Goal: Task Accomplishment & Management: Complete application form

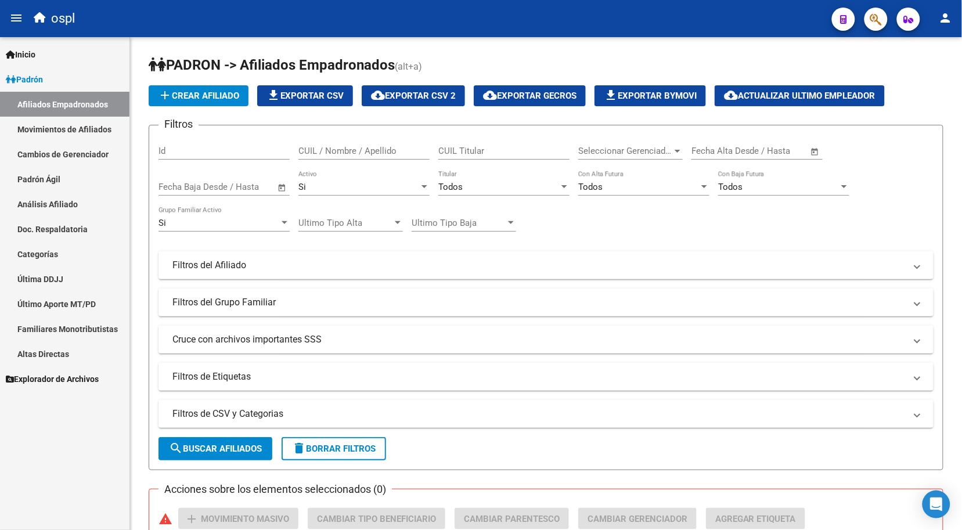
click at [52, 190] on link "Padrón Ágil" at bounding box center [64, 179] width 129 height 25
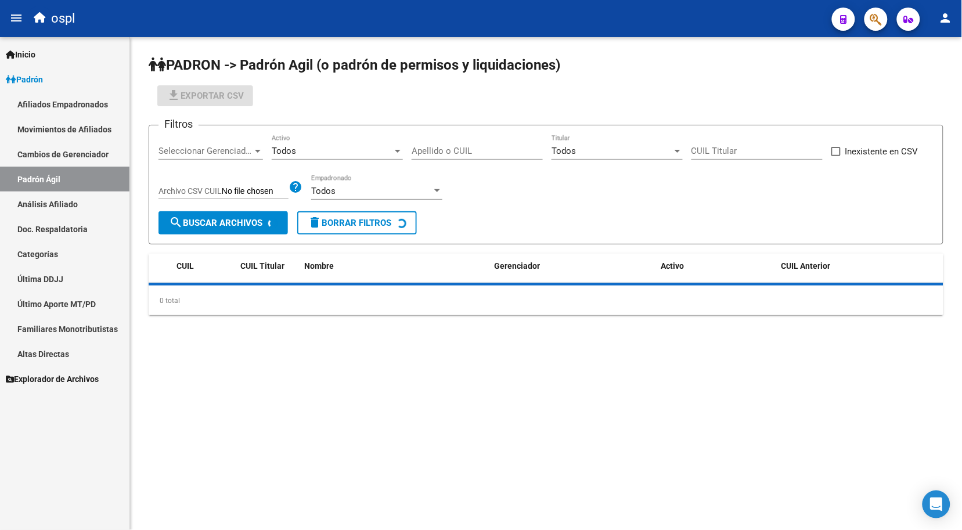
click at [52, 199] on link "Análisis Afiliado" at bounding box center [64, 204] width 129 height 25
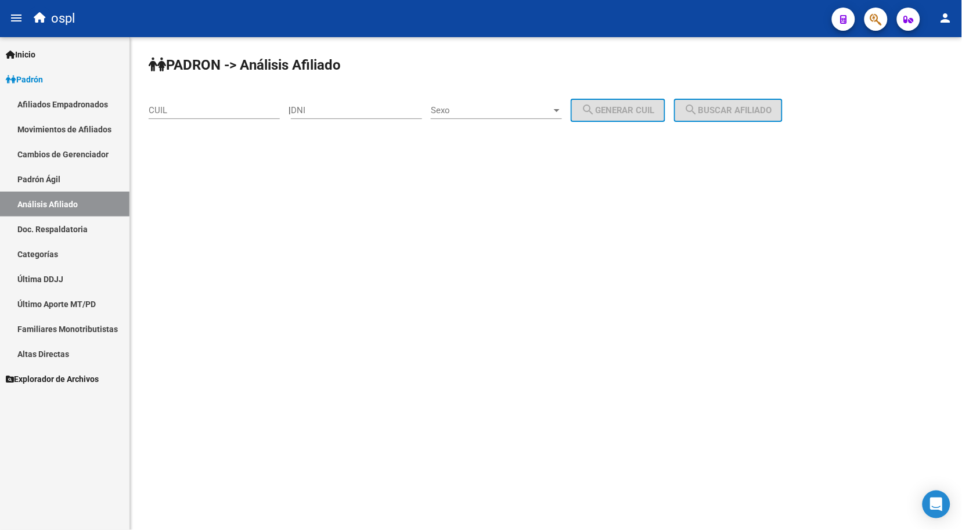
click at [322, 114] on input "DNI" at bounding box center [356, 110] width 131 height 10
type input "32890369"
click at [478, 106] on span "Sexo" at bounding box center [491, 110] width 121 height 10
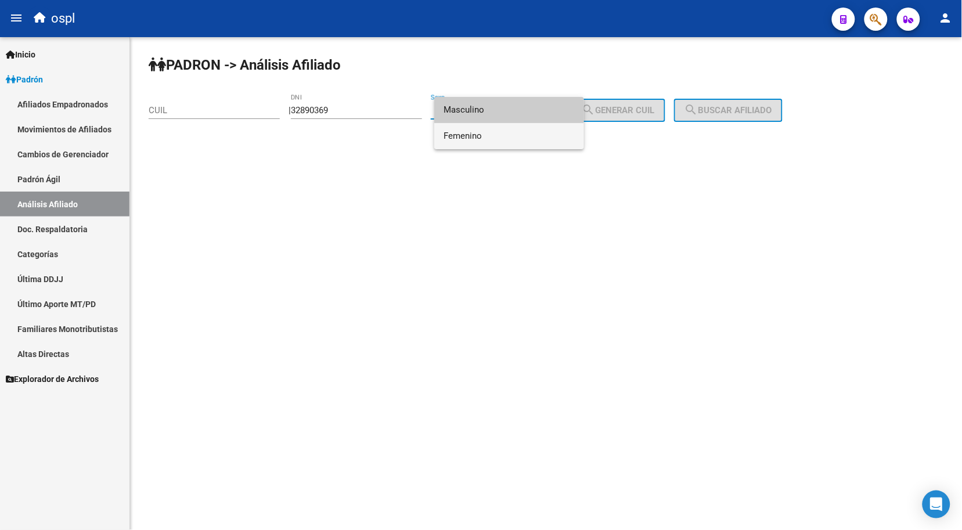
click at [492, 134] on span "Femenino" at bounding box center [509, 136] width 131 height 26
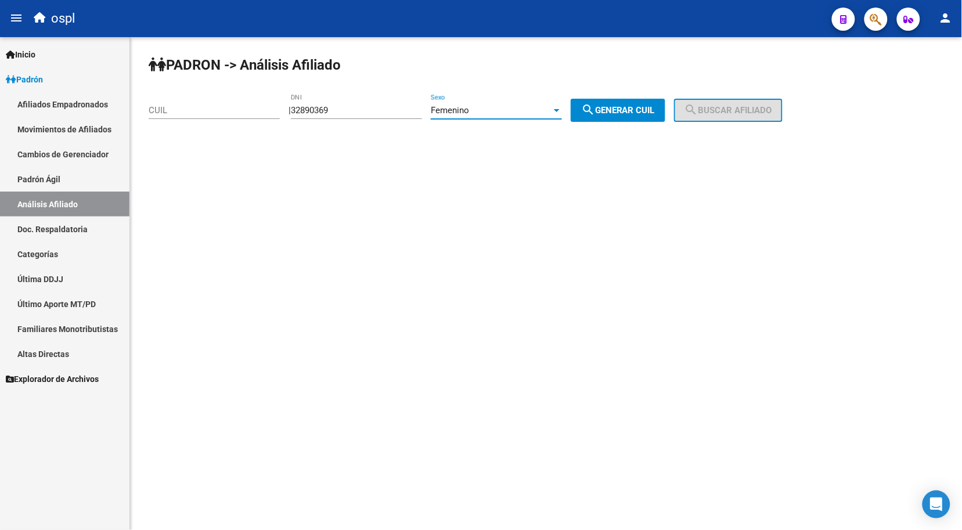
click at [604, 99] on button "search Generar CUIL" at bounding box center [618, 110] width 95 height 23
type input "27-32890369-0"
click at [719, 111] on span "search Buscar afiliado" at bounding box center [729, 110] width 88 height 10
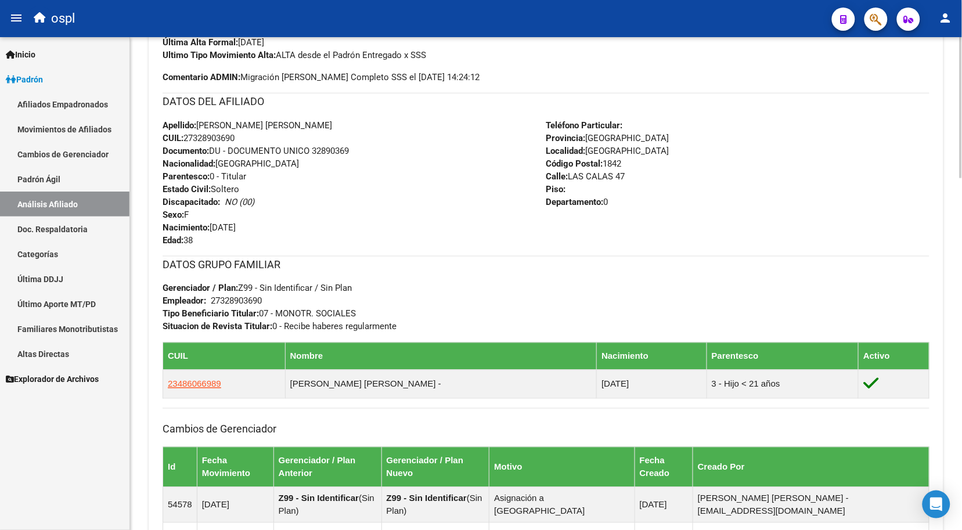
scroll to position [200, 0]
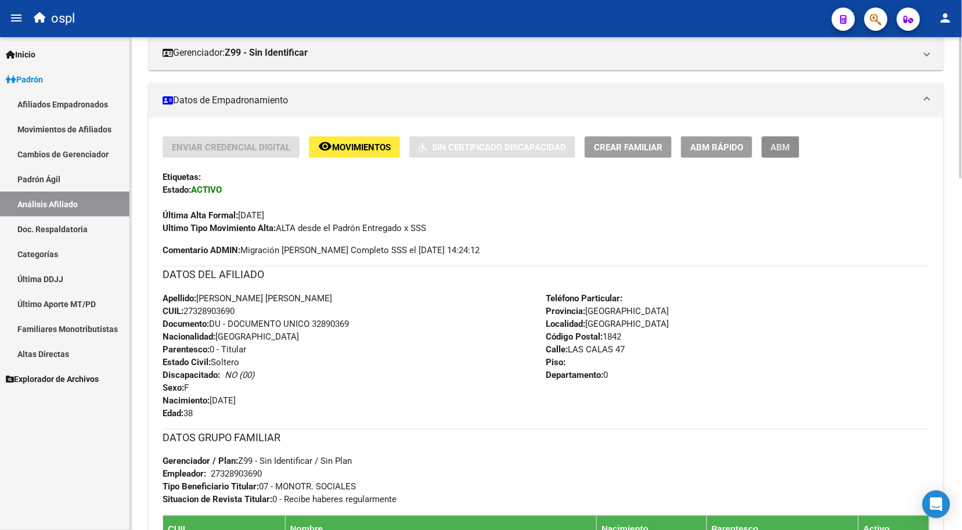
click at [788, 145] on span "ABM" at bounding box center [780, 147] width 19 height 10
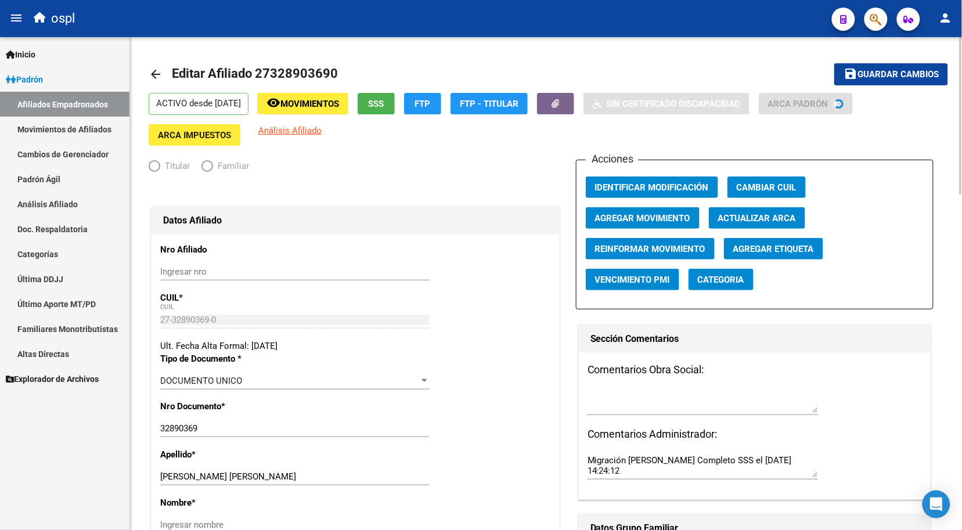
radio input "true"
type input "27-32890369-0"
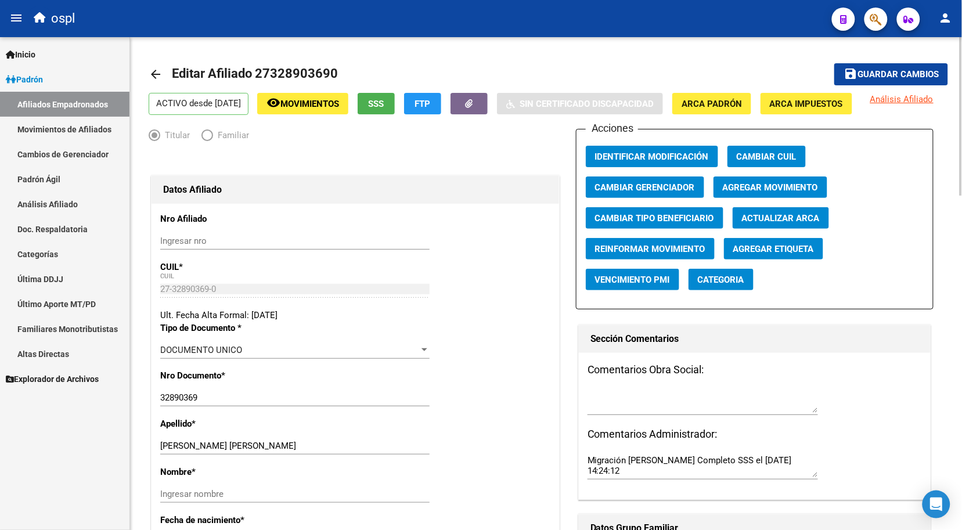
click at [194, 298] on div "27-32890369-0 CUIL" at bounding box center [294, 288] width 269 height 17
click at [190, 298] on div "27-32890369-0 CUIL" at bounding box center [294, 288] width 269 height 17
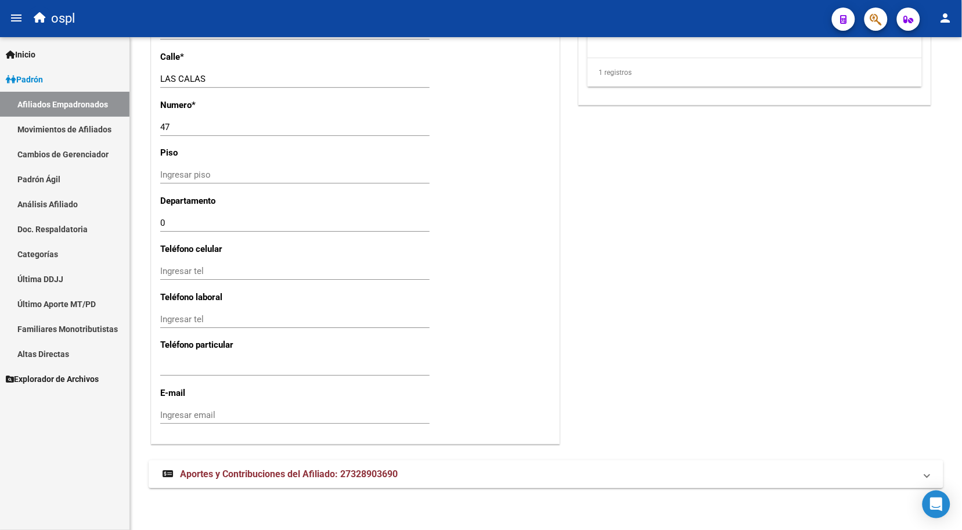
scroll to position [1040, 0]
click at [221, 372] on input "Ingresar tel" at bounding box center [294, 367] width 269 height 10
paste input "troncosonatalia904"
type input "troncosonatalia904"
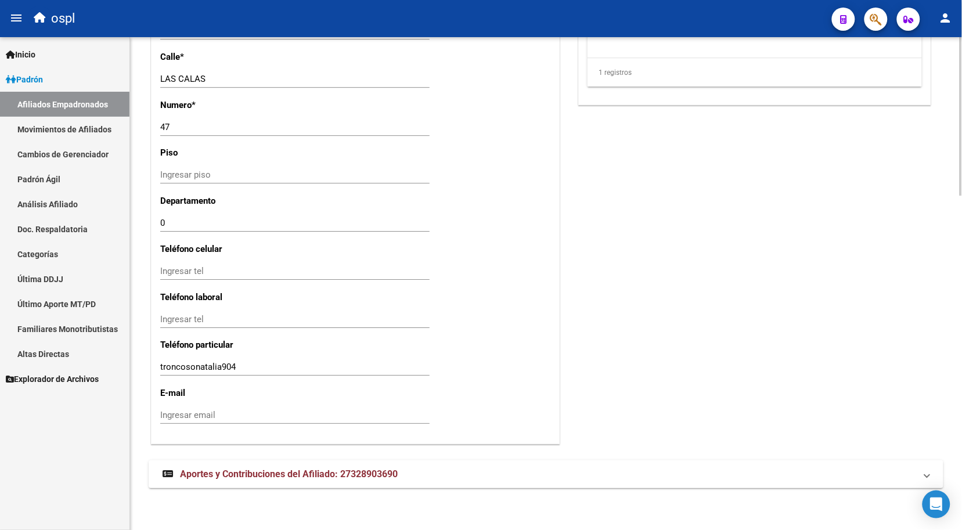
click at [260, 416] on input "Ingresar email" at bounding box center [294, 415] width 269 height 10
paste input "[EMAIL_ADDRESS][DOMAIN_NAME]"
type input "[EMAIL_ADDRESS][DOMAIN_NAME]"
click at [260, 369] on input "troncosonatalia904" at bounding box center [294, 367] width 269 height 10
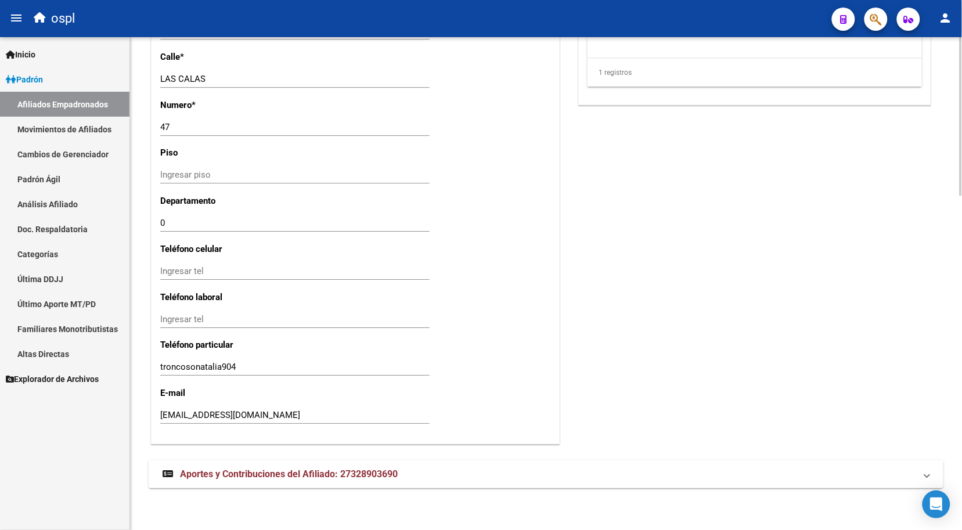
click at [232, 361] on div "troncosonatalia904 Ingresar tel" at bounding box center [294, 366] width 269 height 17
click at [231, 361] on div "troncosonatalia904 Ingresar tel" at bounding box center [294, 366] width 269 height 17
paste input "1139208367"
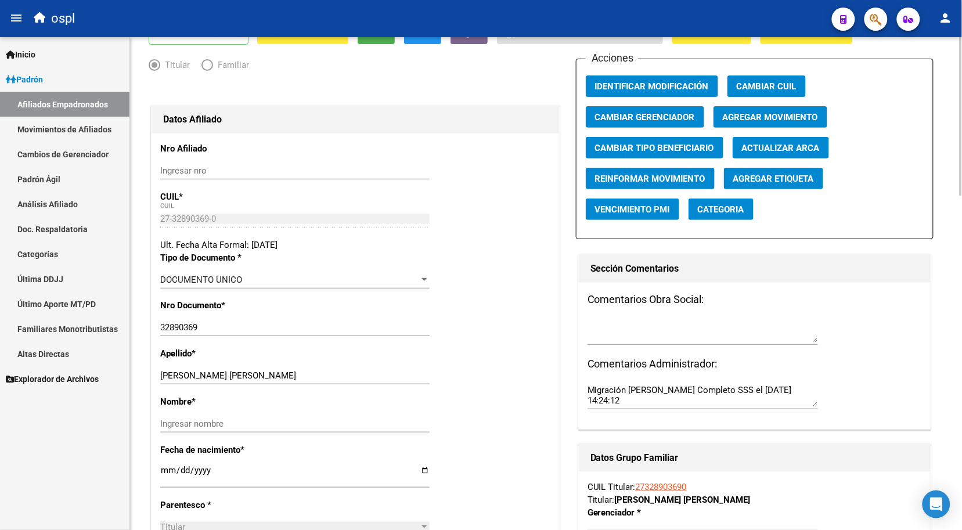
scroll to position [0, 0]
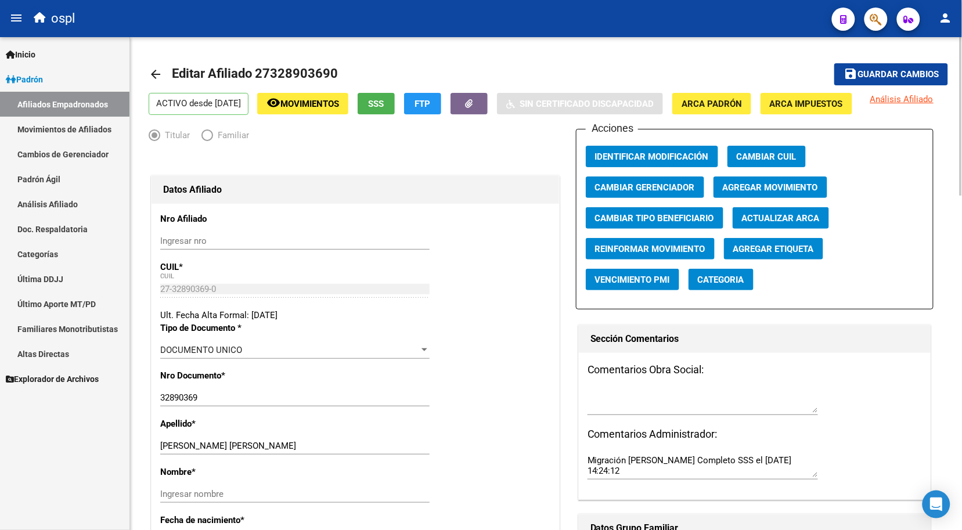
type input "1139208367"
click at [874, 73] on span "Guardar cambios" at bounding box center [898, 75] width 81 height 10
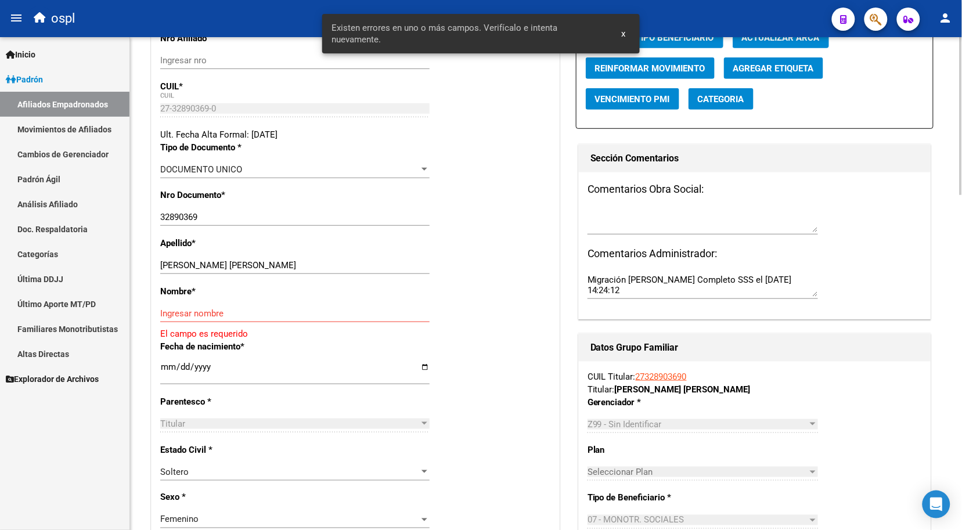
scroll to position [258, 0]
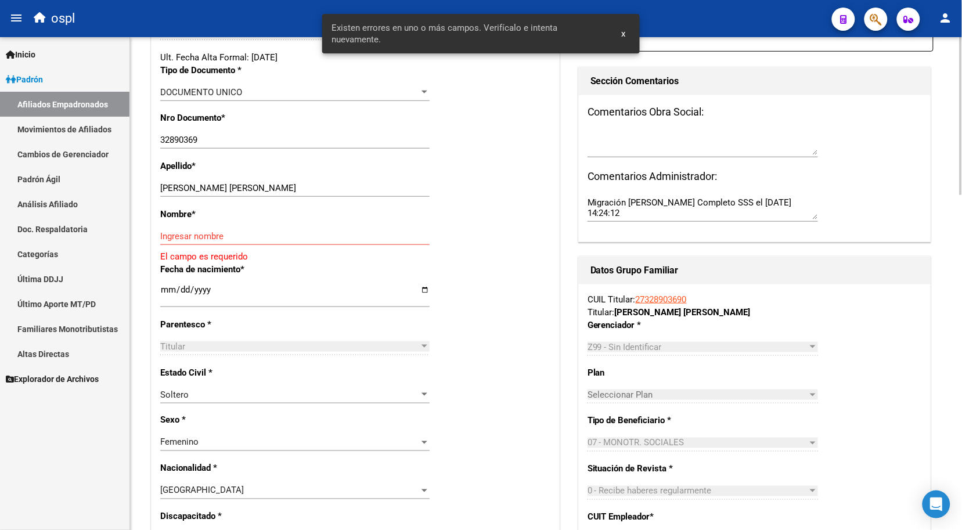
click at [213, 242] on input "Ingresar nombre" at bounding box center [294, 236] width 269 height 10
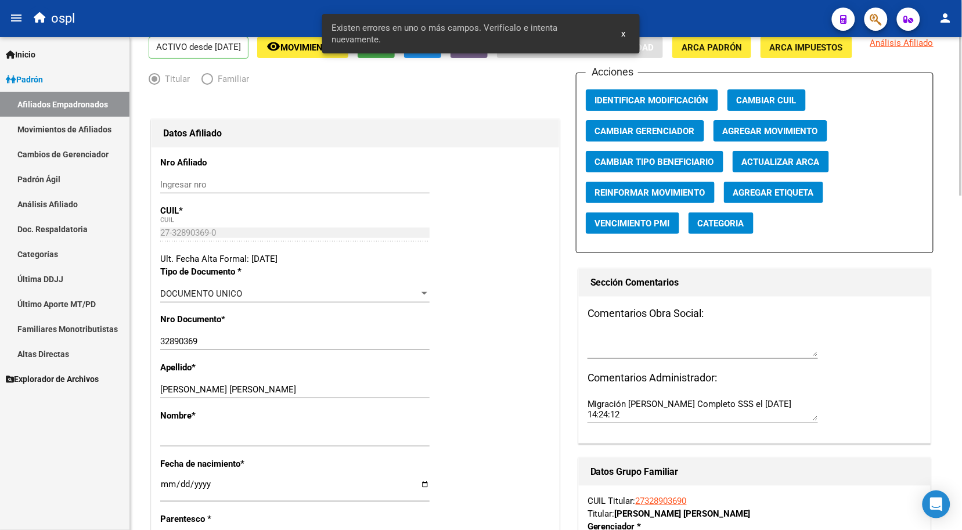
scroll to position [0, 0]
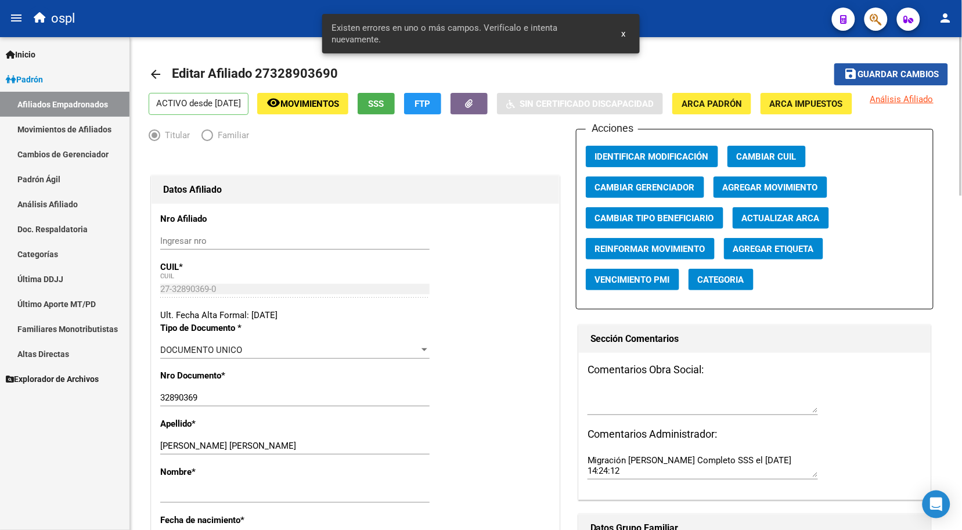
click at [847, 80] on mat-icon "save" at bounding box center [851, 74] width 14 height 14
